Goal: Information Seeking & Learning: Check status

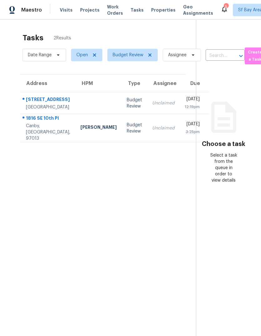
click at [35, 104] on div "[STREET_ADDRESS]" at bounding box center [48, 100] width 44 height 8
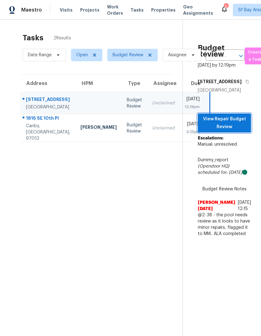
click at [228, 131] on span "View Repair Budget Review" at bounding box center [224, 122] width 43 height 15
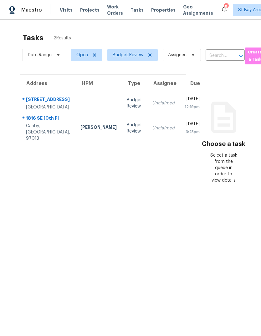
click at [42, 103] on div "[STREET_ADDRESS]" at bounding box center [48, 100] width 44 height 8
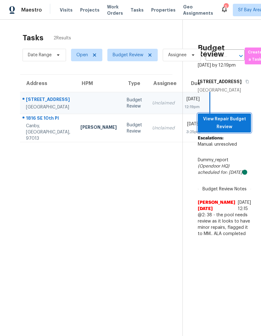
click at [230, 131] on span "View Repair Budget Review" at bounding box center [224, 122] width 43 height 15
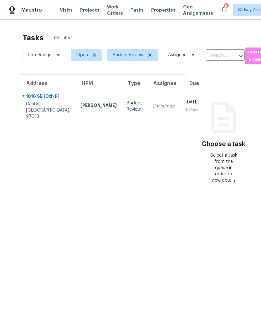
click at [64, 10] on span "Visits" at bounding box center [66, 10] width 13 height 6
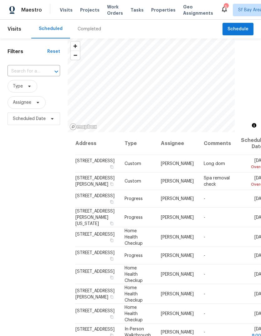
click at [82, 28] on div "Completed" at bounding box center [89, 29] width 23 height 6
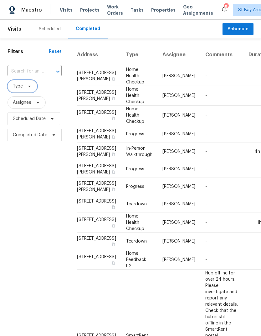
click at [22, 88] on span "Type" at bounding box center [18, 86] width 10 height 6
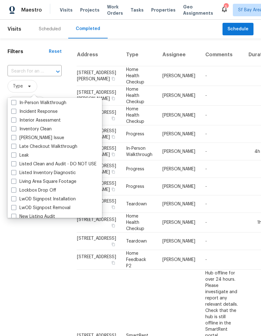
scroll to position [242, 0]
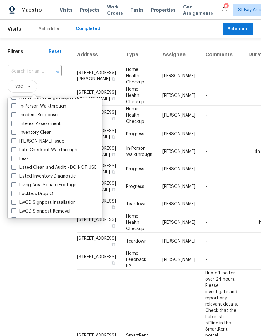
click at [29, 105] on label "In-Person Walkthrough" at bounding box center [38, 106] width 55 height 6
click at [15, 105] on input "In-Person Walkthrough" at bounding box center [13, 105] width 4 height 4
checkbox input "true"
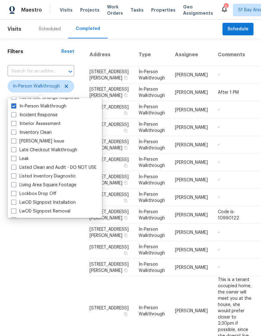
click at [36, 234] on div "Filters Reset ​ In-Person Walkthrough Assignee Scheduled Date Completed Date" at bounding box center [41, 274] width 82 height 472
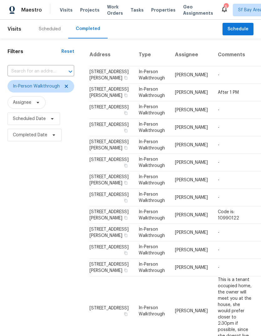
click at [130, 10] on span "Tasks" at bounding box center [136, 10] width 13 height 4
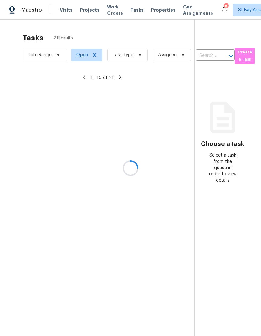
click at [137, 57] on div at bounding box center [130, 168] width 261 height 336
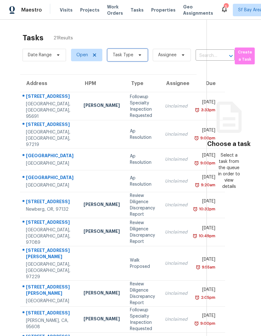
click at [138, 58] on icon at bounding box center [139, 55] width 5 height 5
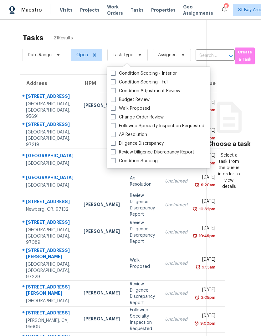
click at [145, 100] on label "Budget Review" at bounding box center [130, 100] width 39 height 6
click at [115, 100] on input "Budget Review" at bounding box center [113, 99] width 4 height 4
checkbox input "true"
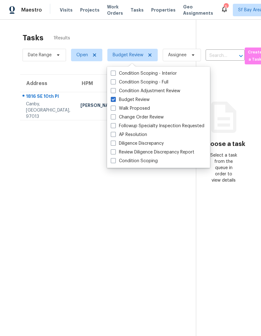
click at [39, 101] on div "1816 SE 10th Pl" at bounding box center [48, 97] width 44 height 8
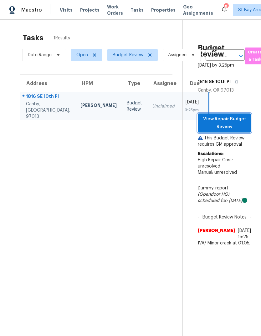
click at [237, 131] on span "View Repair Budget Review" at bounding box center [224, 122] width 43 height 15
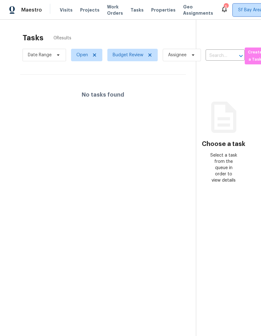
click at [239, 11] on span "Sf Bay Area + 2" at bounding box center [254, 10] width 32 height 6
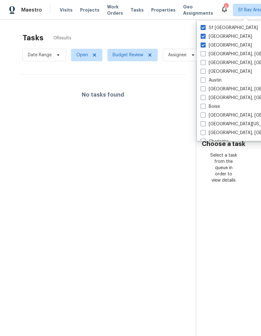
click at [204, 44] on span at bounding box center [202, 45] width 5 height 5
click at [204, 44] on input "[GEOGRAPHIC_DATA]" at bounding box center [202, 44] width 4 height 4
checkbox input "false"
click at [203, 37] on span at bounding box center [202, 36] width 5 height 5
click at [203, 37] on input "Sacramento" at bounding box center [202, 35] width 4 height 4
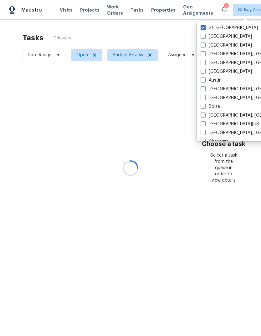
checkbox input "false"
click at [63, 12] on div at bounding box center [130, 168] width 261 height 336
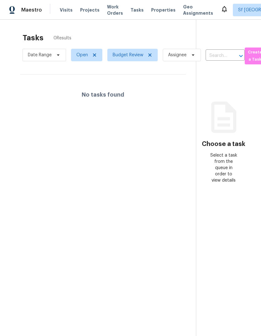
click at [63, 8] on span "Visits" at bounding box center [66, 10] width 13 height 6
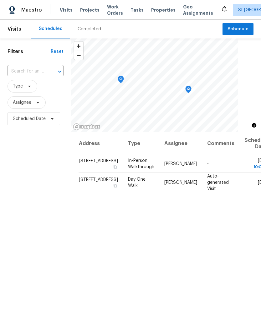
click at [84, 30] on div "Completed" at bounding box center [89, 29] width 23 height 6
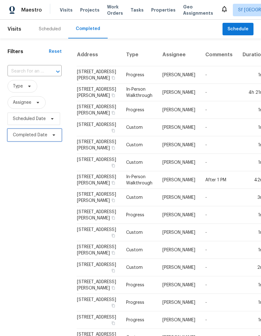
click at [22, 137] on span "Completed Date" at bounding box center [30, 135] width 34 height 6
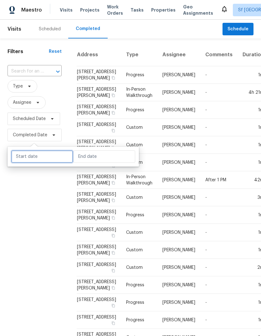
click at [27, 155] on input "text" at bounding box center [42, 156] width 62 height 13
select select "7"
select select "2025"
select select "8"
select select "2025"
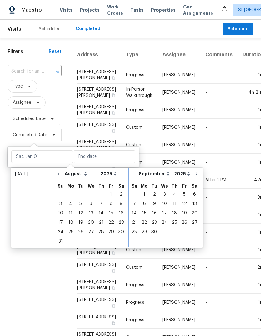
click at [58, 173] on icon "Go to previous month" at bounding box center [58, 173] width 5 height 5
select select "6"
select select "7"
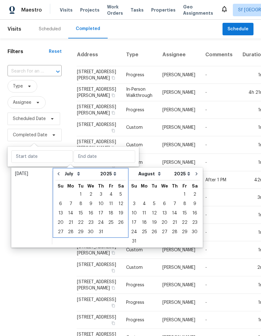
click at [56, 171] on icon "Go to previous month" at bounding box center [58, 173] width 5 height 5
select select "5"
select select "6"
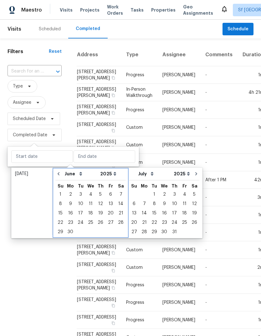
click at [56, 171] on icon "Go to previous month" at bounding box center [58, 173] width 5 height 5
select select "4"
select select "5"
click at [56, 174] on button "Go to previous month" at bounding box center [58, 174] width 9 height 13
select select "3"
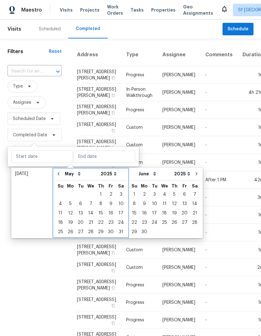
select select "4"
click at [56, 173] on button "Go to previous month" at bounding box center [58, 174] width 9 height 13
select select "2"
select select "3"
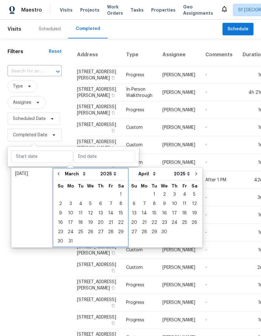
click at [56, 174] on icon "Go to previous month" at bounding box center [58, 173] width 5 height 5
select select "1"
select select "2"
click at [56, 174] on icon "Go to previous month" at bounding box center [58, 173] width 5 height 5
select select "0"
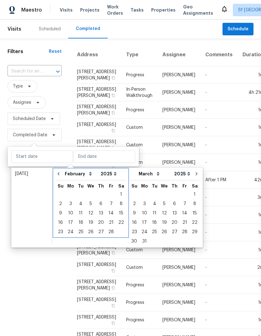
select select "1"
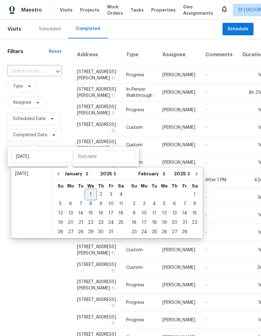
click at [88, 193] on div "1" at bounding box center [91, 194] width 10 height 9
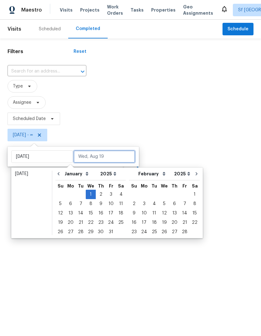
type input "Wed, Jan 01"
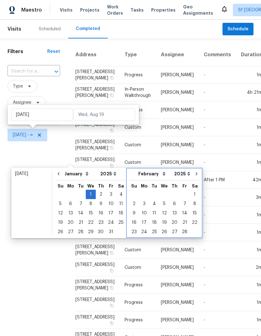
click at [194, 175] on icon "Go to next month" at bounding box center [196, 173] width 5 height 5
select select "1"
select select "2"
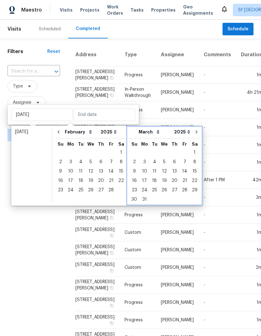
click at [194, 134] on icon "Go to next month" at bounding box center [196, 131] width 5 height 5
select select "2"
select select "3"
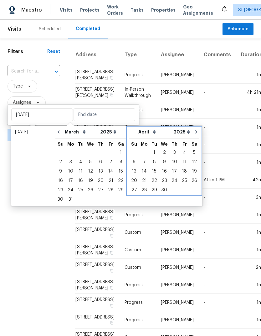
click at [193, 134] on icon "Go to next month" at bounding box center [195, 131] width 5 height 5
select select "3"
select select "4"
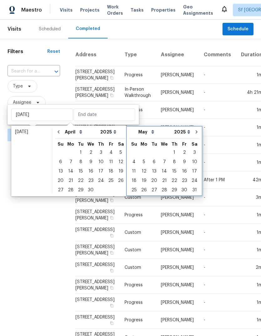
click at [194, 133] on icon "Go to next month" at bounding box center [196, 131] width 5 height 5
select select "4"
select select "5"
click at [194, 133] on icon "Go to next month" at bounding box center [196, 131] width 5 height 5
select select "5"
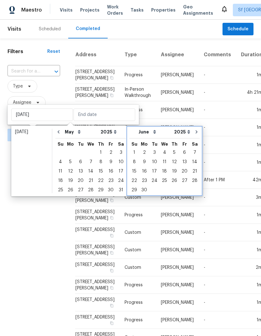
select select "6"
click at [194, 134] on icon "Go to next month" at bounding box center [196, 131] width 5 height 5
select select "6"
select select "7"
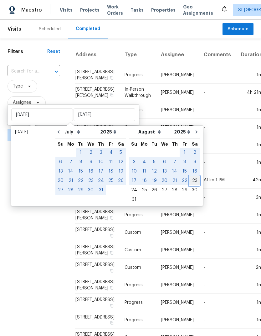
click at [190, 182] on div "23" at bounding box center [194, 180] width 10 height 9
type input "Sat, Aug 23"
select select "0"
select select "1"
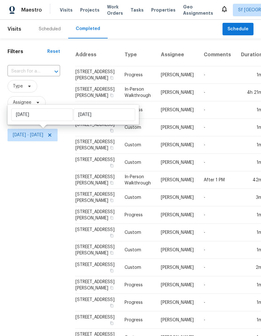
click at [36, 177] on div "Filters Reset ​ Type Assignee Scheduled Date Wed, Jan 01 - Sat, Aug 23" at bounding box center [34, 235] width 68 height 394
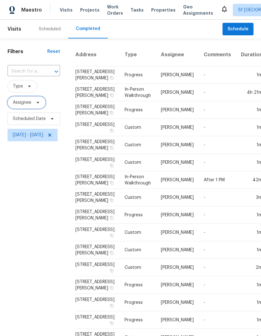
click at [19, 98] on span "Assignee" at bounding box center [27, 102] width 38 height 13
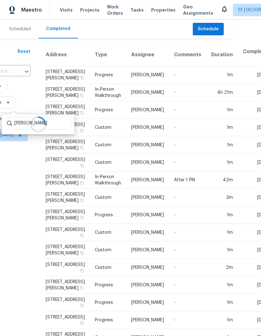
scroll to position [0, 30]
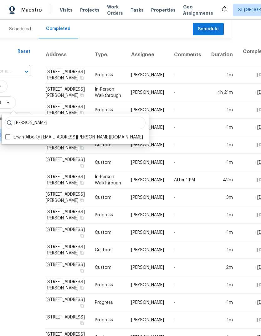
type input "Erwin alberty"
click at [23, 134] on label "Erwin Alberty erwin.alberty@opendoor.com" at bounding box center [74, 137] width 138 height 6
click at [9, 134] on input "Erwin Alberty erwin.alberty@opendoor.com" at bounding box center [7, 136] width 4 height 4
checkbox input "true"
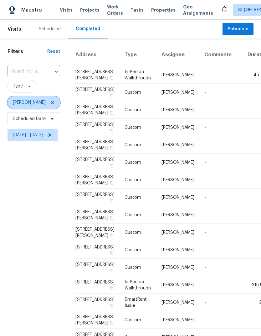
click at [48, 98] on span "Erwin Alberty" at bounding box center [34, 102] width 53 height 13
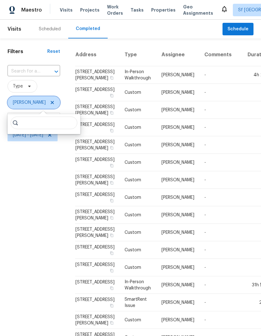
click at [50, 104] on icon at bounding box center [52, 102] width 5 height 5
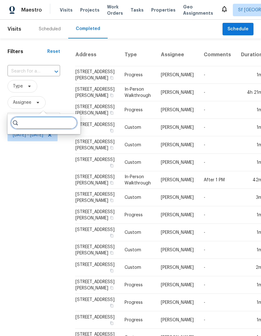
click at [37, 123] on input "search" at bounding box center [44, 123] width 67 height 13
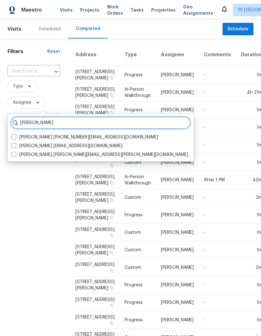
type input "Adam clark"
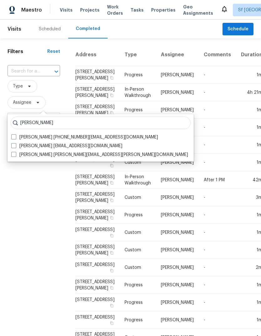
click at [31, 153] on label "Adam Clark adam.clark@opendoor.com" at bounding box center [99, 155] width 177 height 6
click at [15, 153] on input "Adam Clark adam.clark@opendoor.com" at bounding box center [13, 154] width 4 height 4
checkbox input "true"
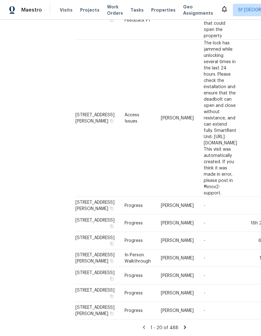
scroll to position [395, 0]
